Goal: Information Seeking & Learning: Learn about a topic

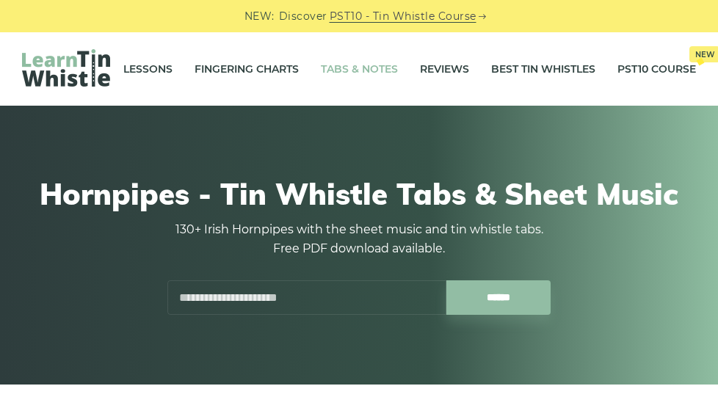
click at [338, 73] on link "Tabs & Notes" at bounding box center [359, 69] width 77 height 37
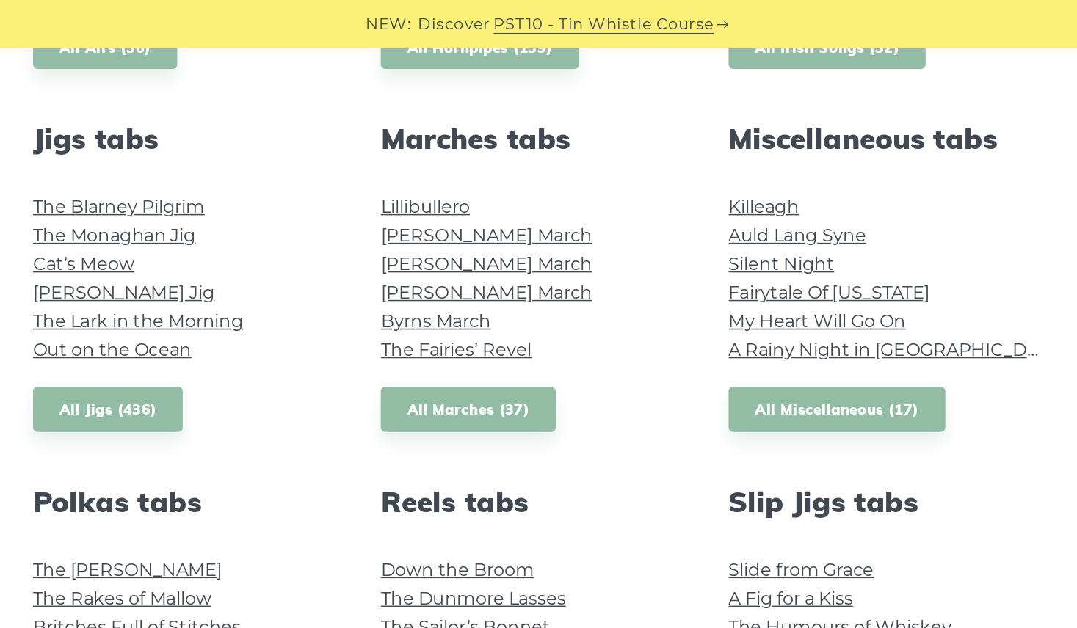
scroll to position [792, 0]
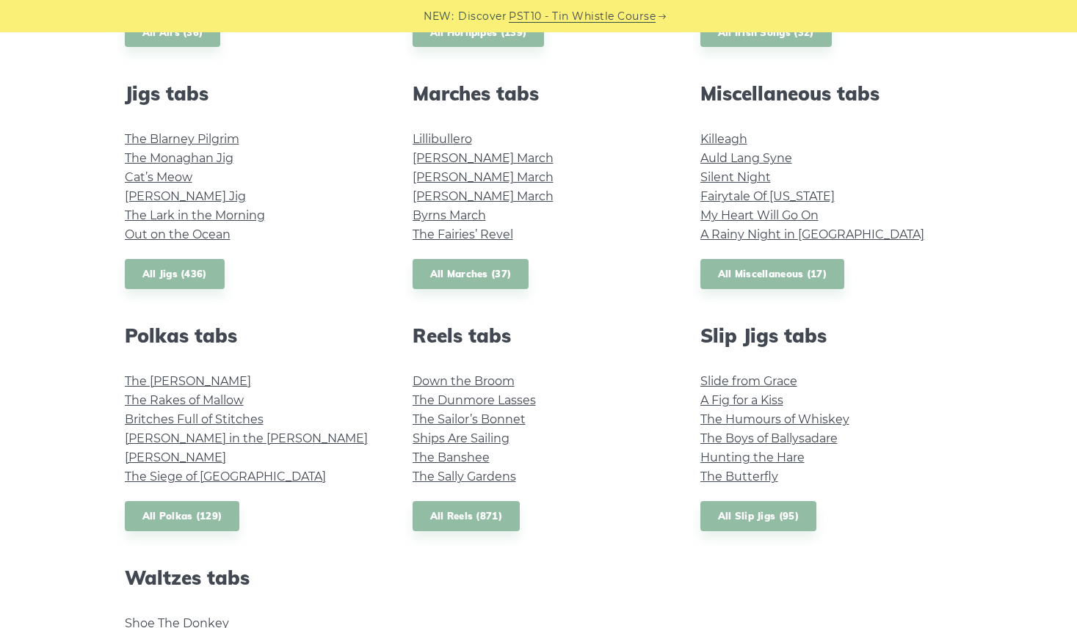
click at [717, 272] on div "Miscellaneous tabs Killeagh Auld Lang Syne Silent Night Fairytale Of [US_STATE]…" at bounding box center [827, 185] width 288 height 207
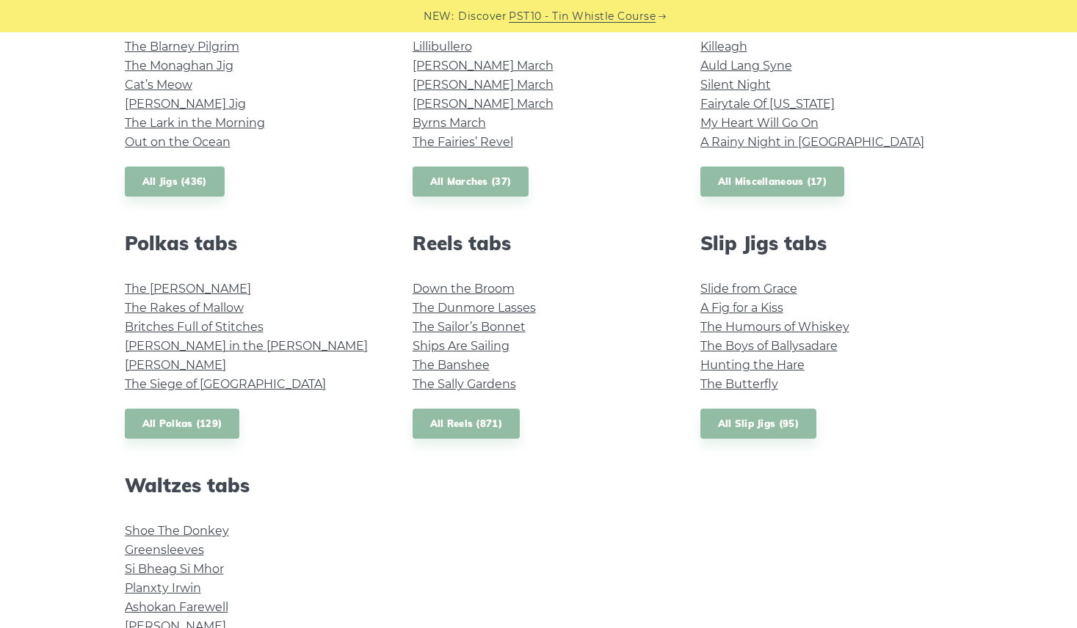
scroll to position [892, 0]
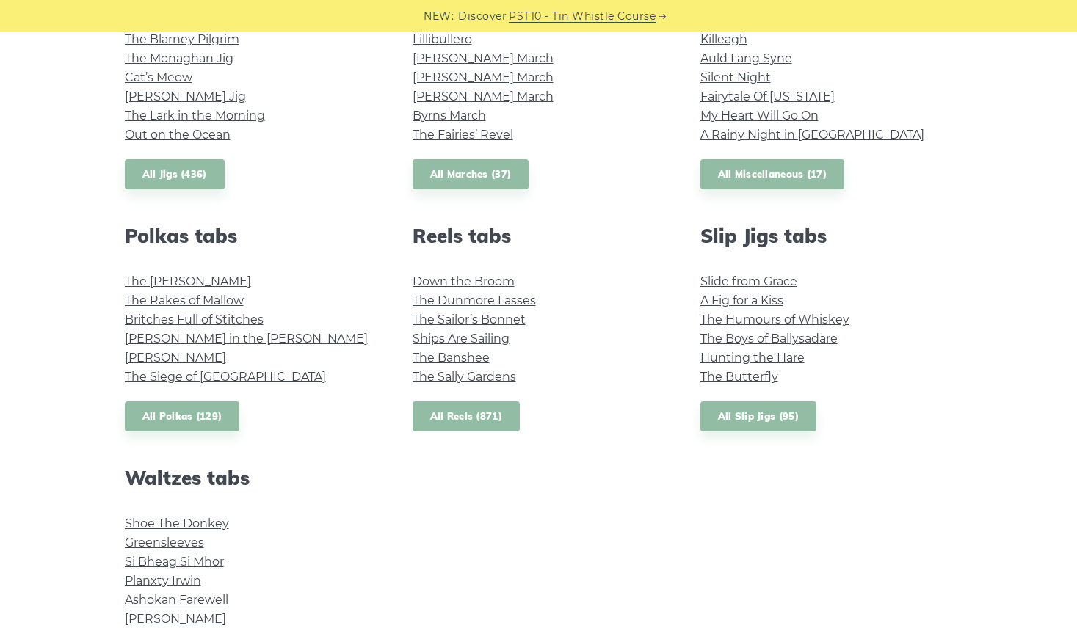
click at [454, 412] on link "All Reels (871)" at bounding box center [467, 417] width 108 height 30
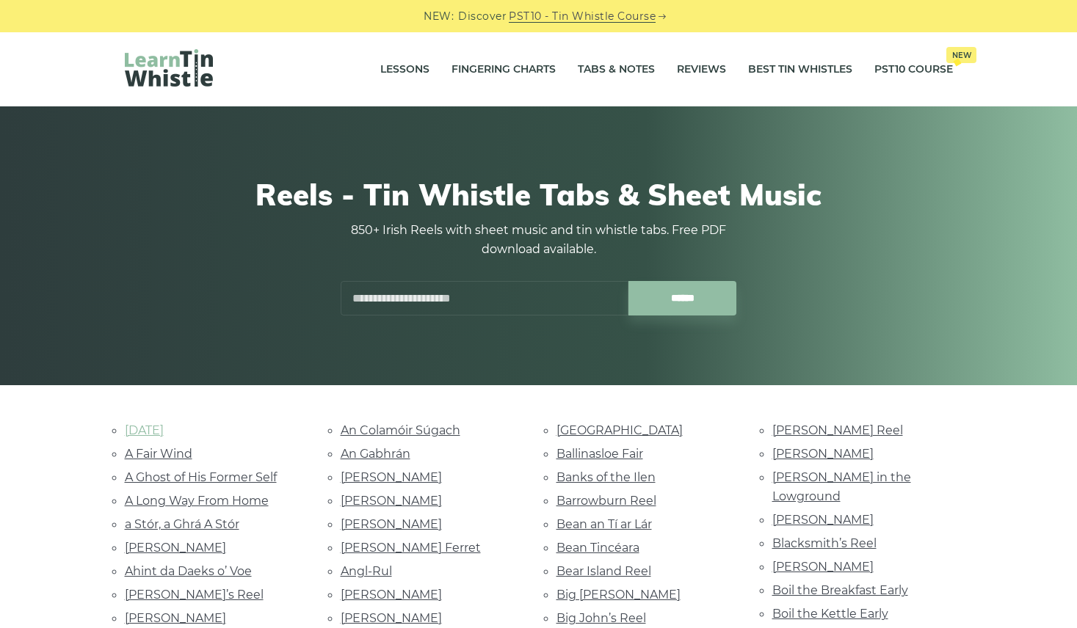
click at [159, 426] on link "1st August" at bounding box center [144, 431] width 39 height 14
click at [167, 452] on link "A Fair Wind" at bounding box center [159, 454] width 68 height 14
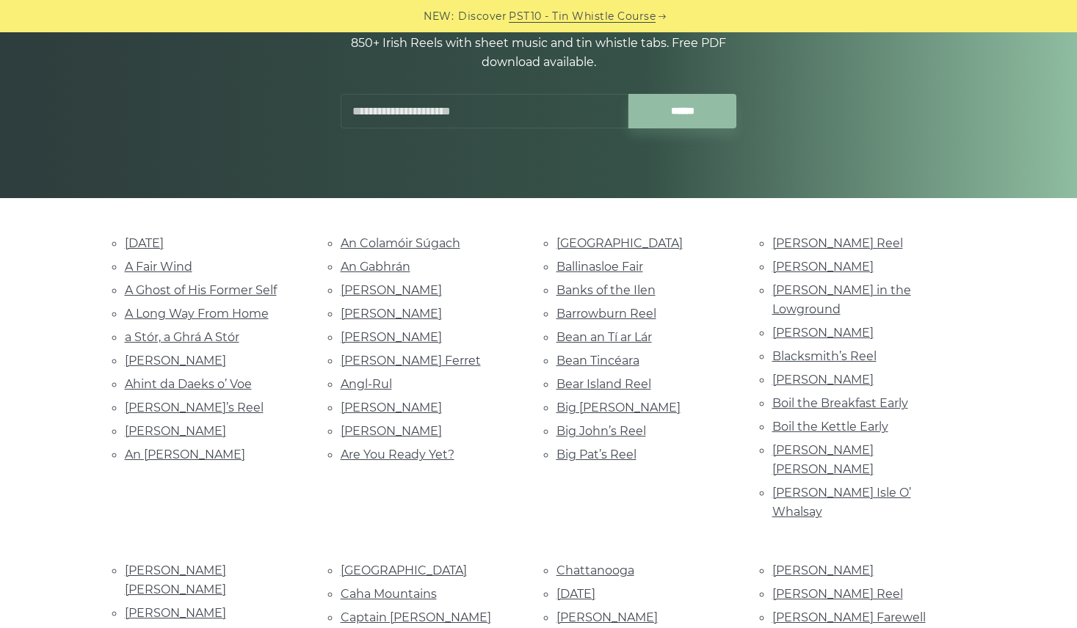
scroll to position [191, 0]
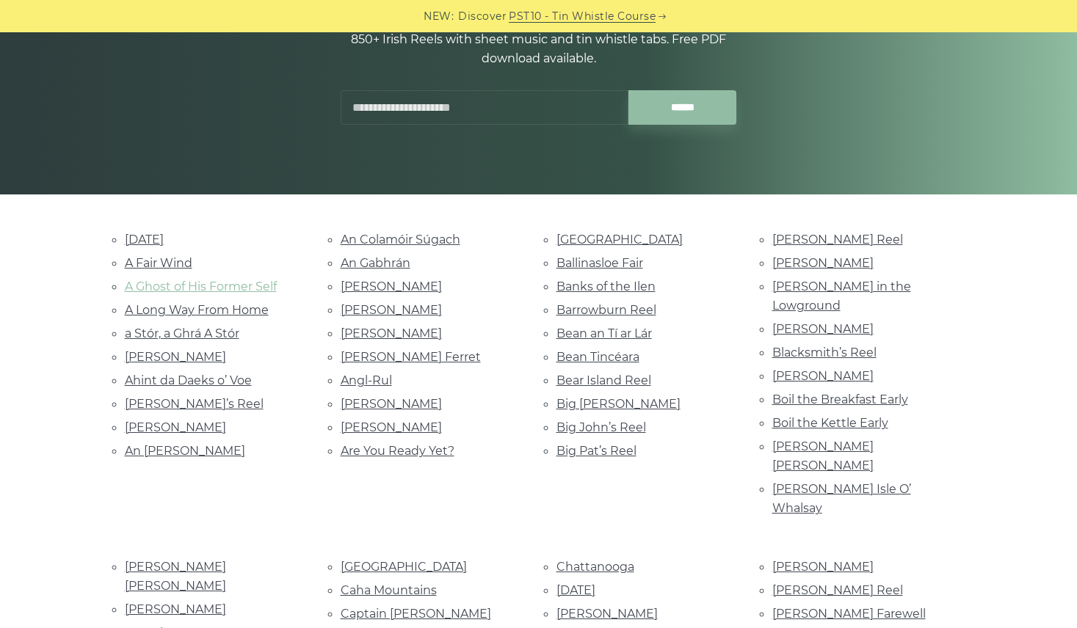
click at [170, 281] on link "A Ghost of His Former Self" at bounding box center [201, 287] width 152 height 14
click at [182, 308] on link "A Long Way From Home" at bounding box center [197, 310] width 144 height 14
click at [191, 332] on link "a Stór, a Ghrá A Stór" at bounding box center [182, 334] width 115 height 14
click at [155, 352] on link "Aggie Whyte’s" at bounding box center [175, 357] width 101 height 14
click at [164, 380] on link "Ahint da Daeks o’ Voe" at bounding box center [188, 381] width 127 height 14
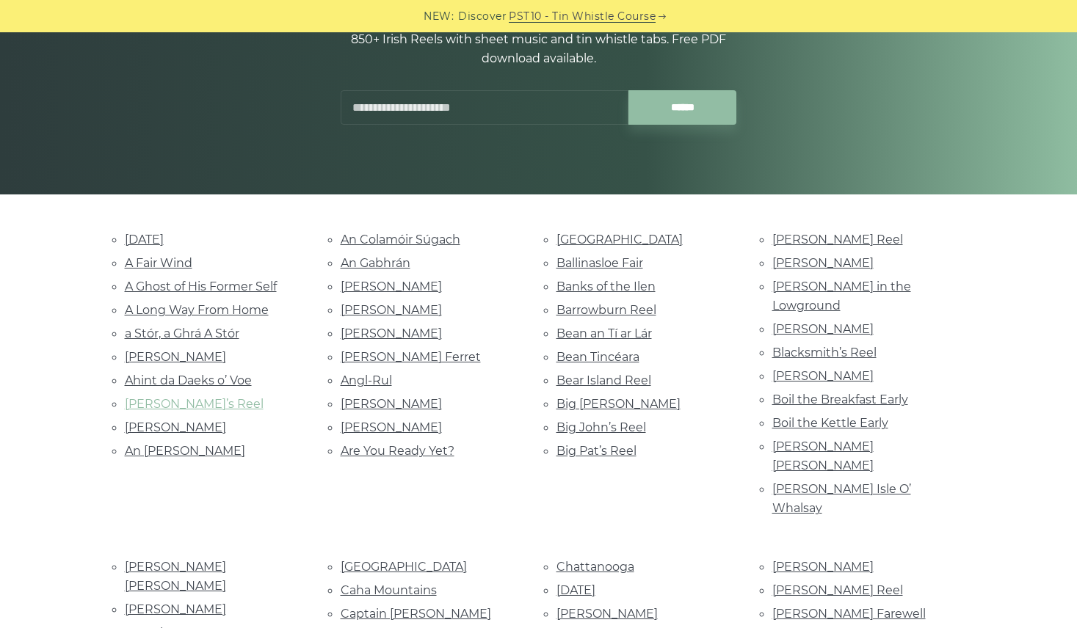
click at [159, 399] on link "Alice’s Reel" at bounding box center [194, 404] width 139 height 14
click at [193, 432] on link "Ambrose Moloney’s" at bounding box center [175, 428] width 101 height 14
click at [190, 452] on link "An Chois Tinn" at bounding box center [185, 451] width 120 height 14
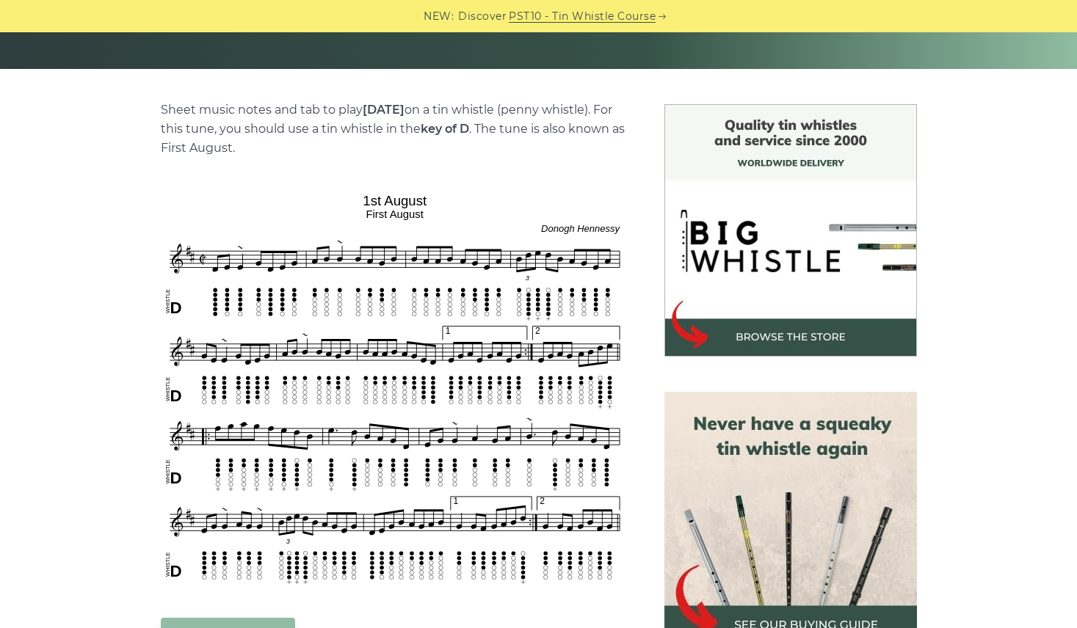
scroll to position [319, 0]
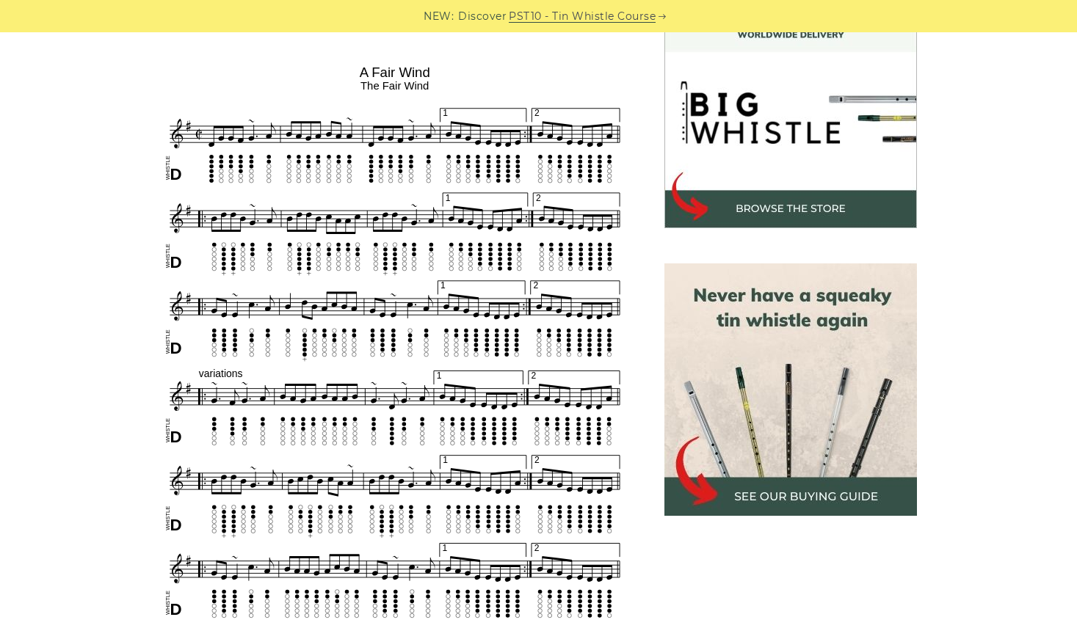
scroll to position [449, 0]
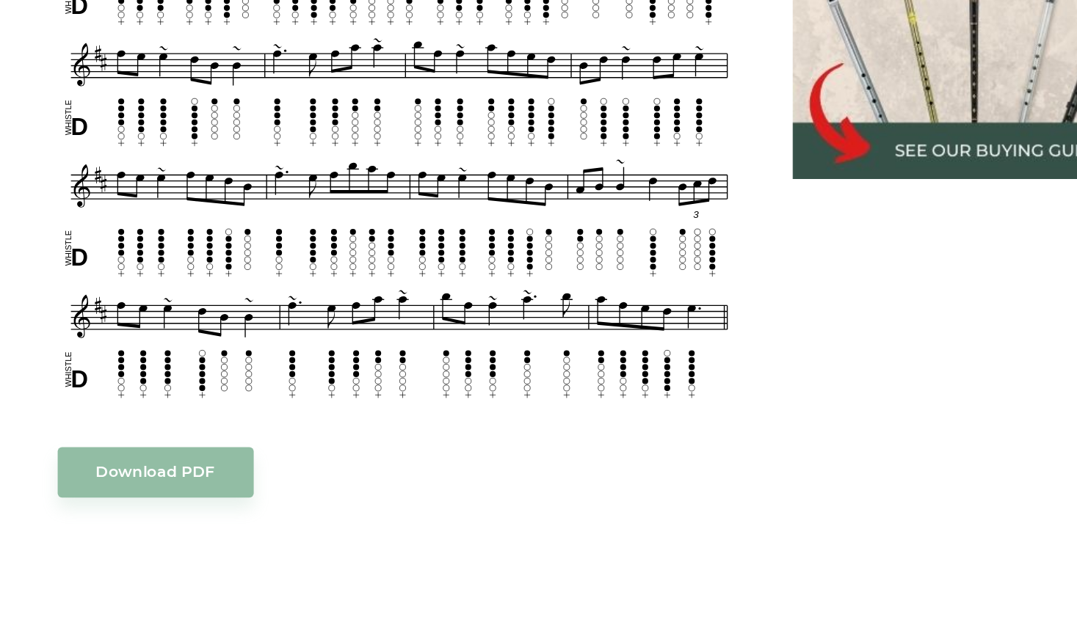
scroll to position [717, 0]
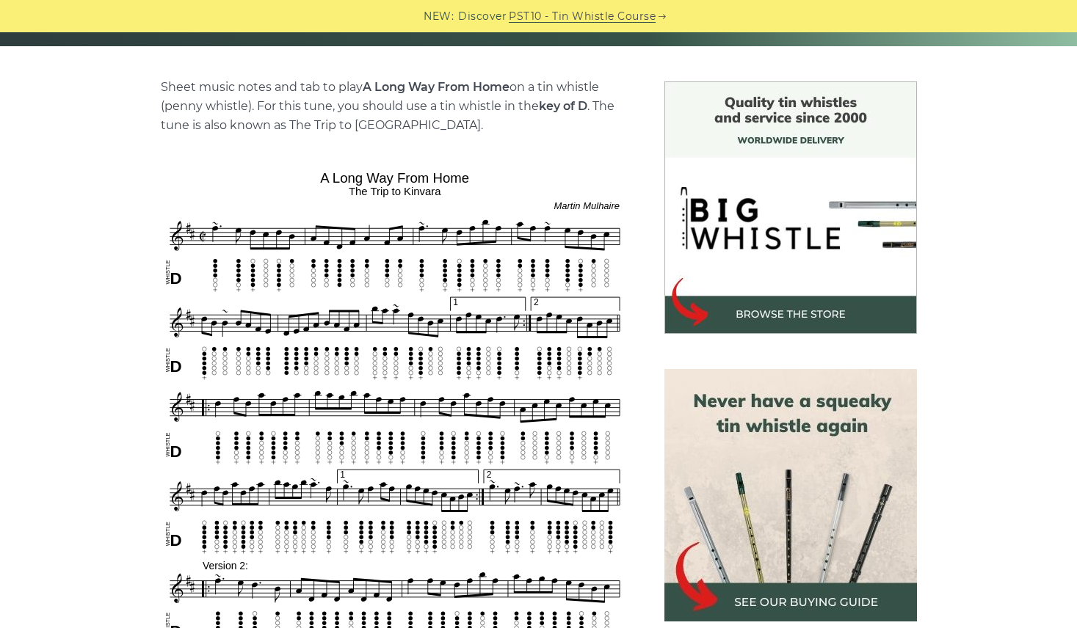
scroll to position [338, 0]
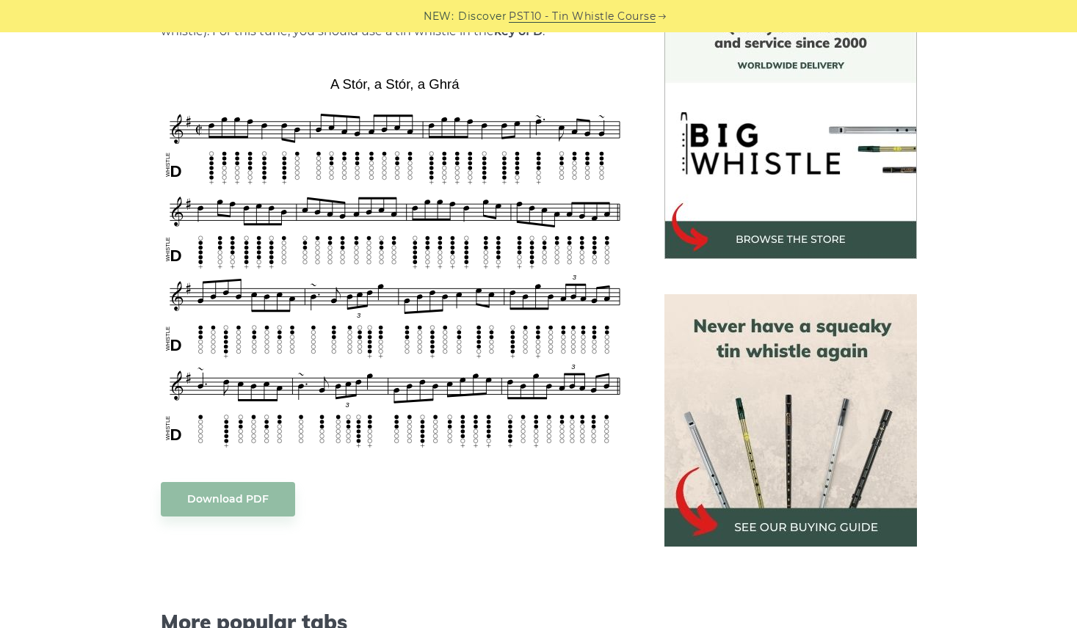
scroll to position [447, 0]
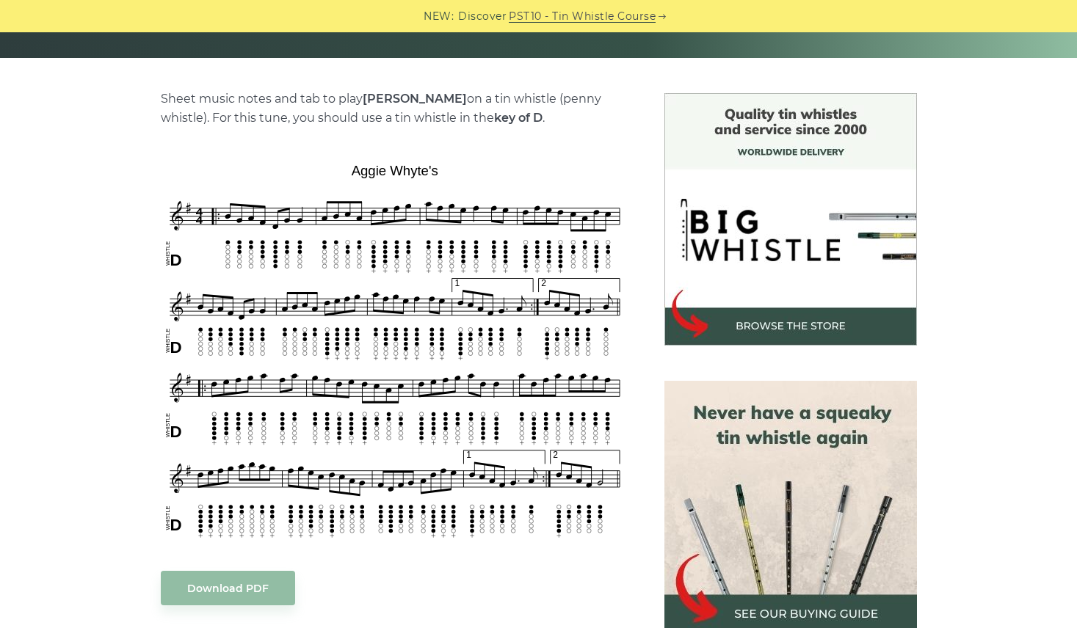
scroll to position [328, 0]
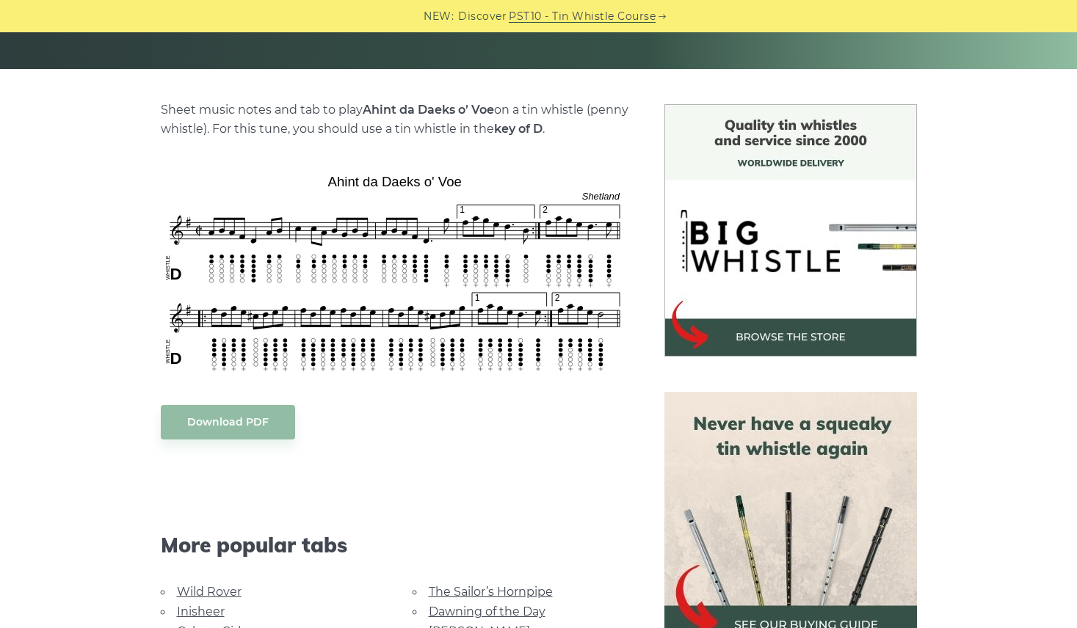
scroll to position [294, 0]
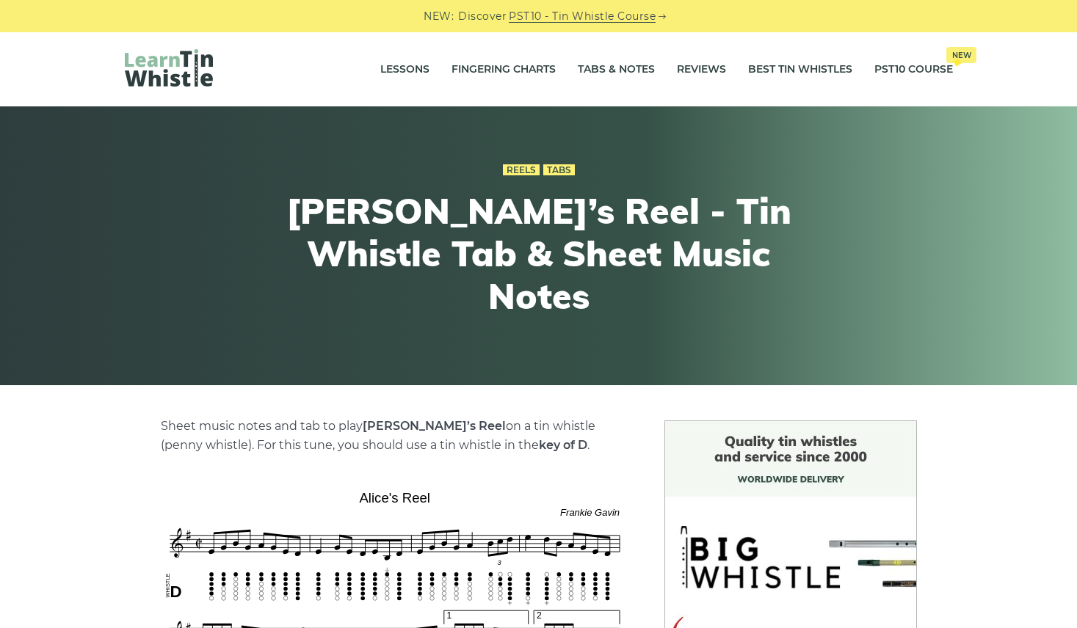
click at [428, 448] on p "Sheet music notes and tab to play Alice’s Reel on a tin whistle (penny whistle)…" at bounding box center [395, 436] width 468 height 38
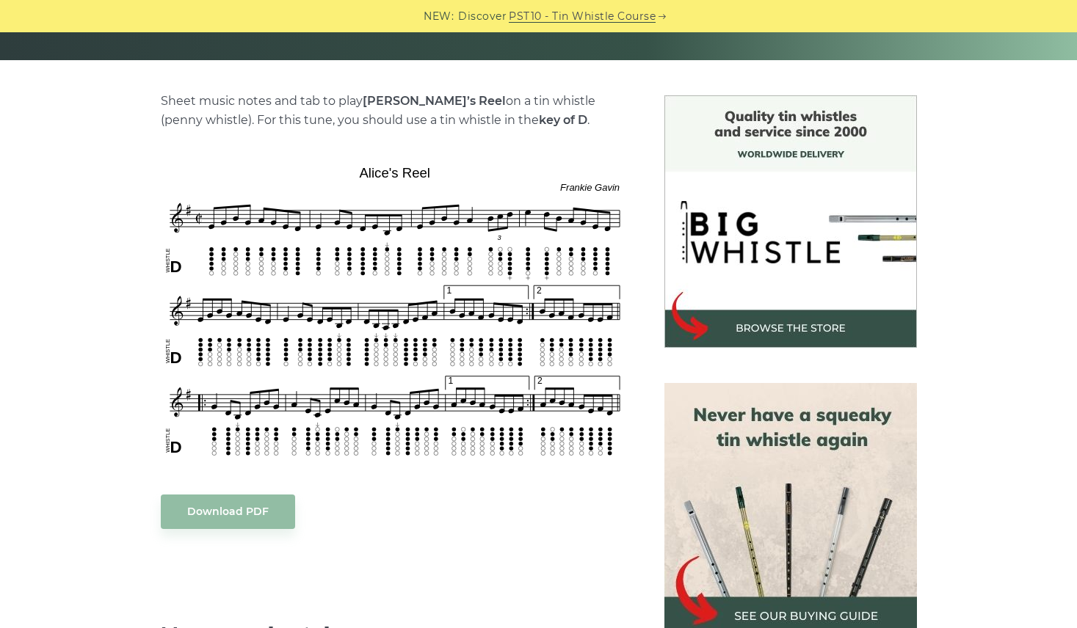
scroll to position [369, 0]
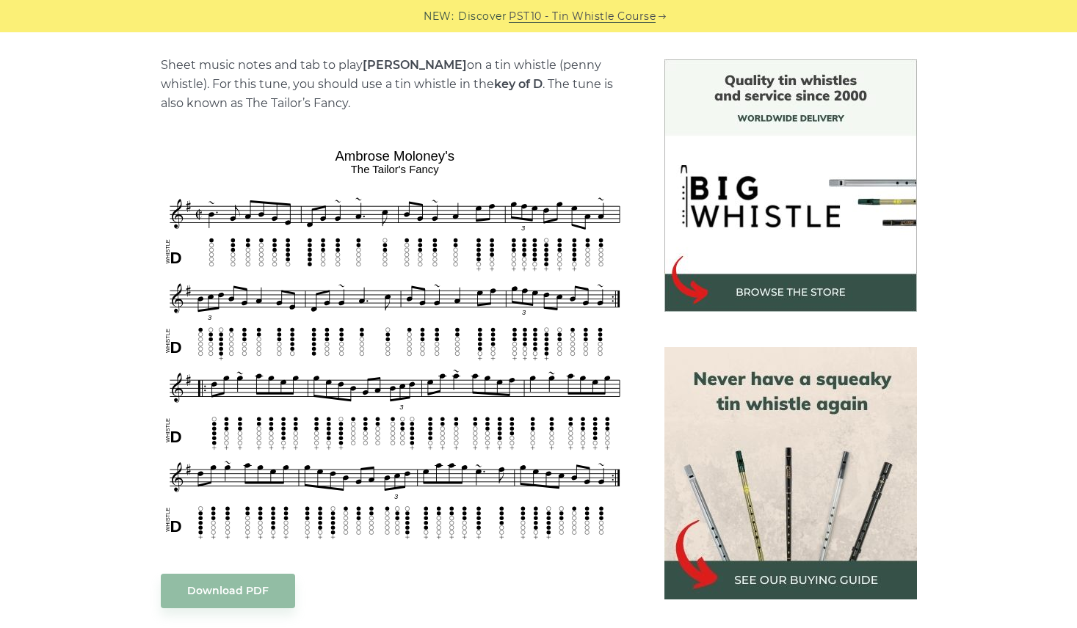
scroll to position [355, 0]
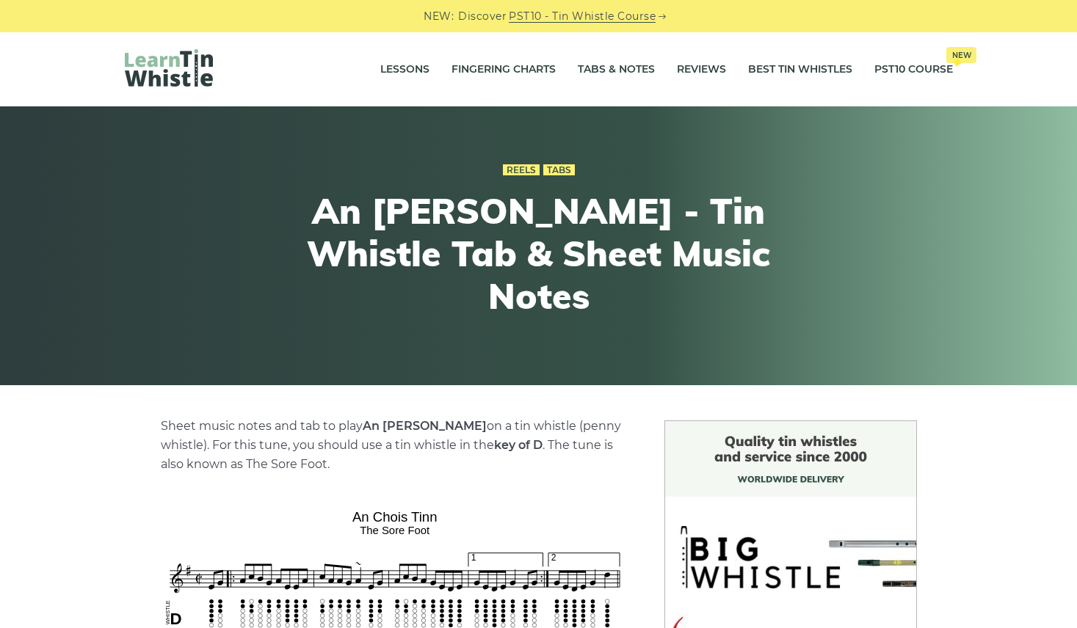
click at [190, 452] on p "Sheet music notes and tab to play An [PERSON_NAME] on a tin whistle ([PERSON_NA…" at bounding box center [395, 445] width 468 height 57
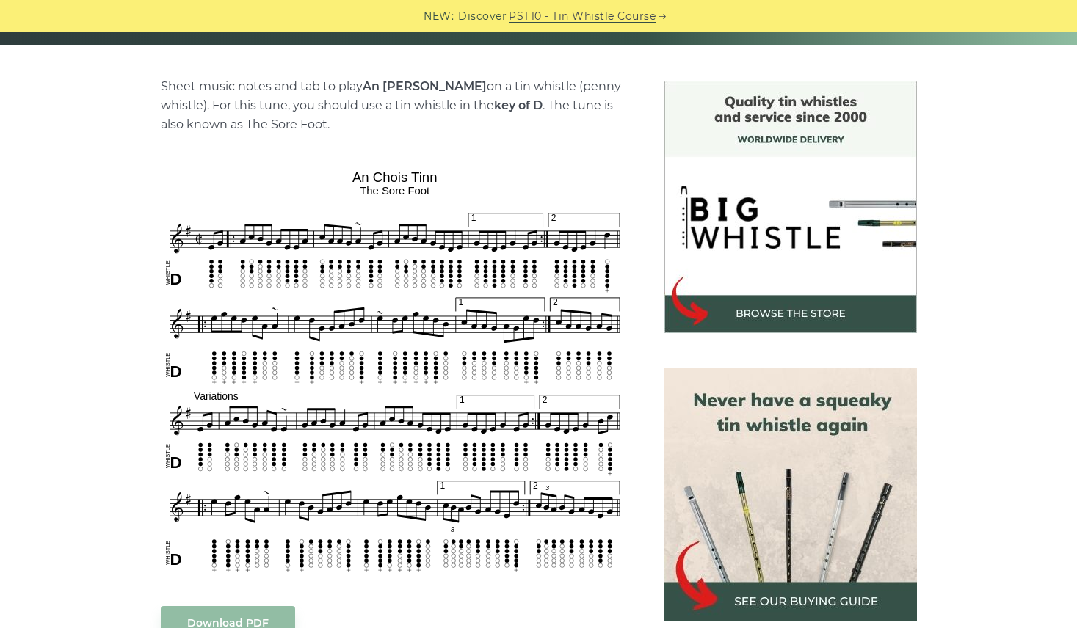
scroll to position [380, 0]
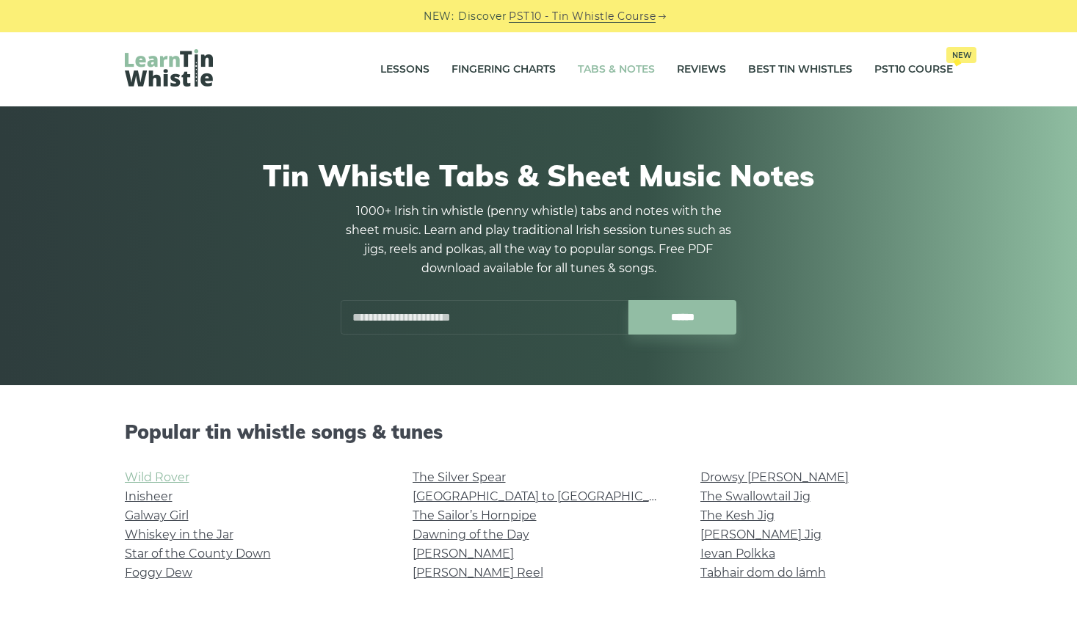
click at [145, 475] on link "Wild Rover" at bounding box center [157, 478] width 65 height 14
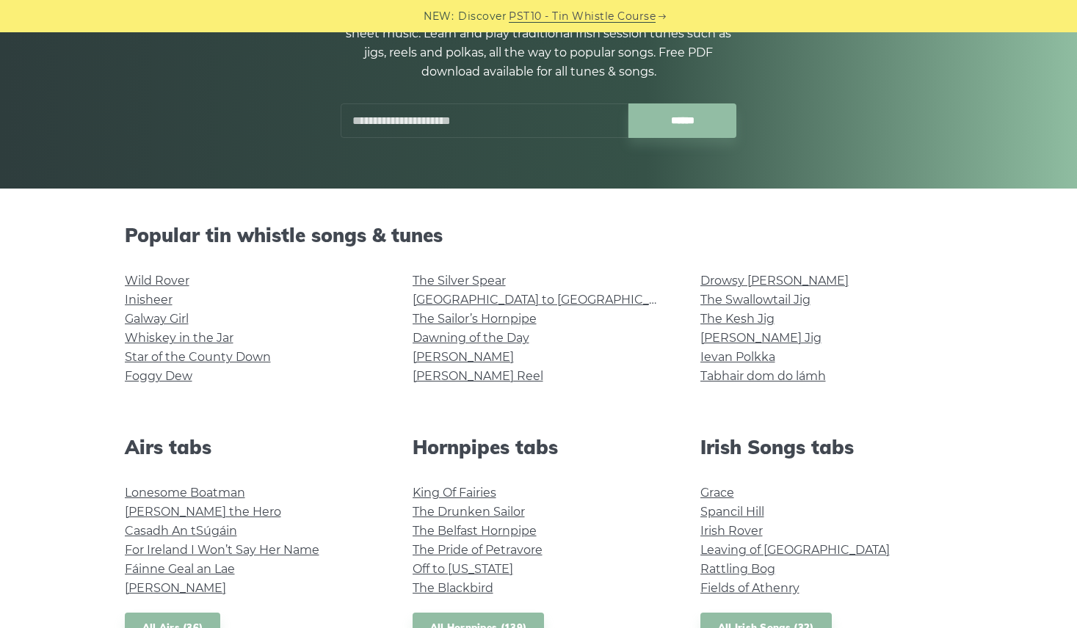
scroll to position [197, 0]
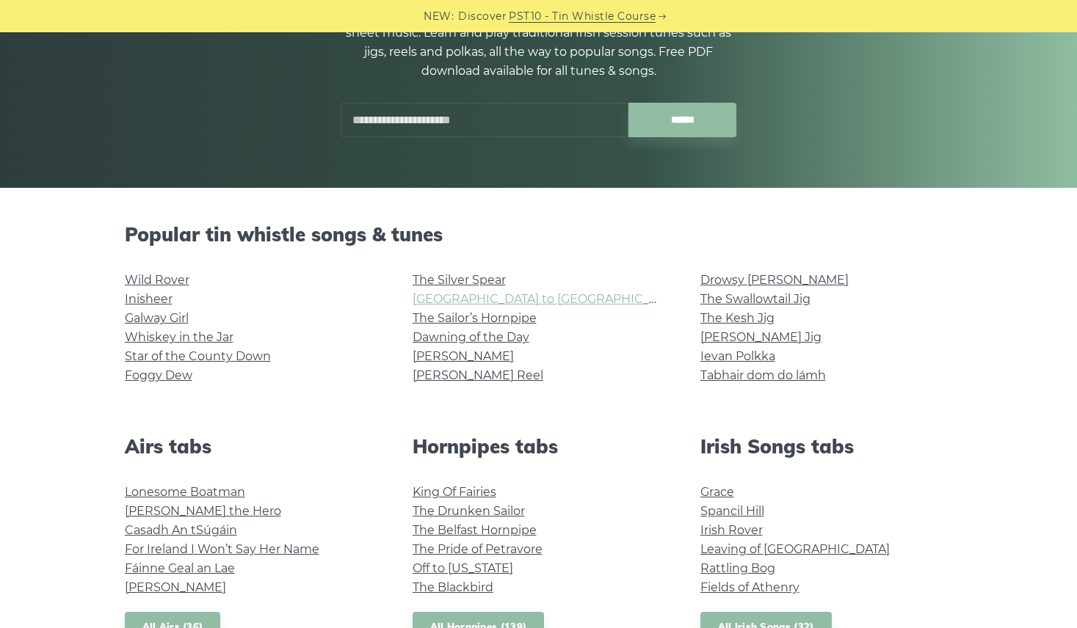
click at [496, 294] on link "Rocky Road to Dublin" at bounding box center [548, 299] width 271 height 14
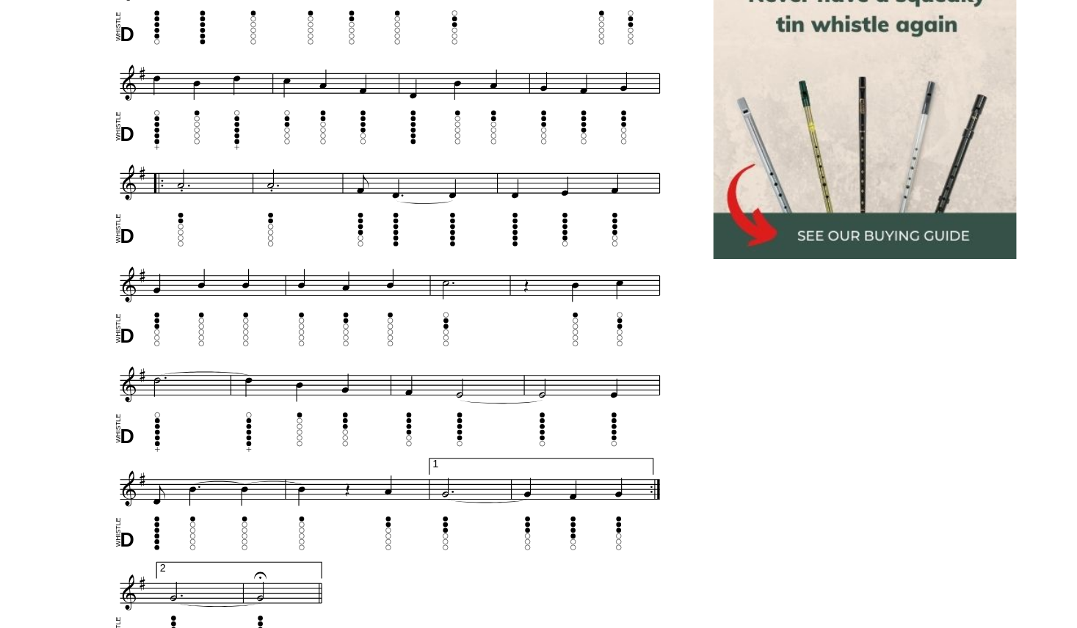
scroll to position [714, 0]
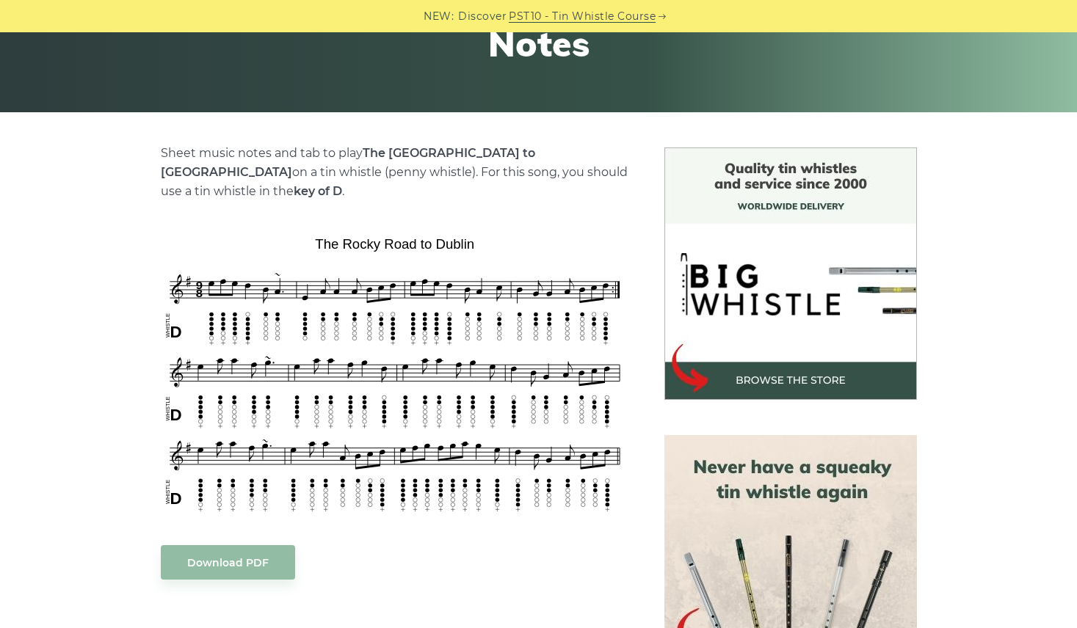
scroll to position [274, 0]
